Goal: Navigation & Orientation: Go to known website

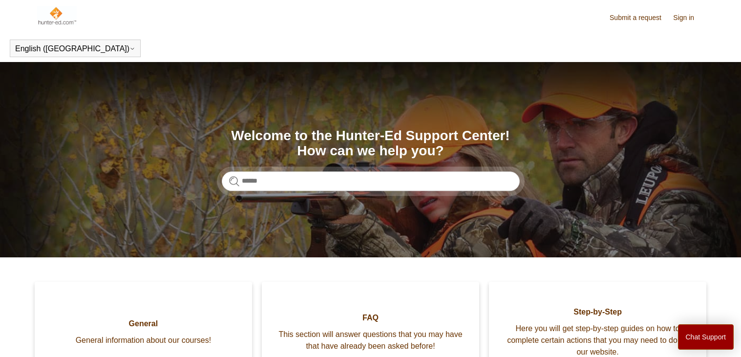
click at [58, 16] on img at bounding box center [57, 16] width 40 height 20
